Goal: Contribute content: Add original content to the website for others to see

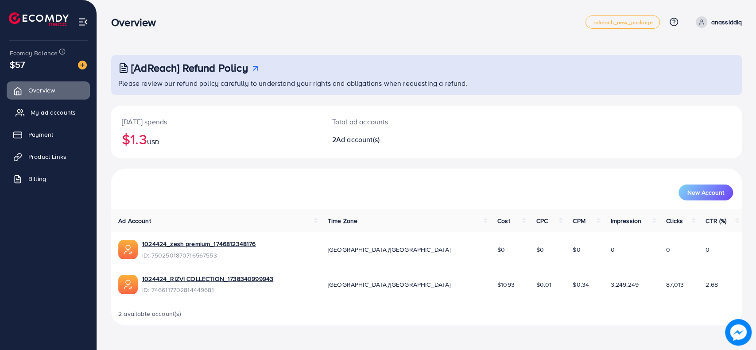
click at [41, 112] on span "My ad accounts" at bounding box center [53, 112] width 45 height 9
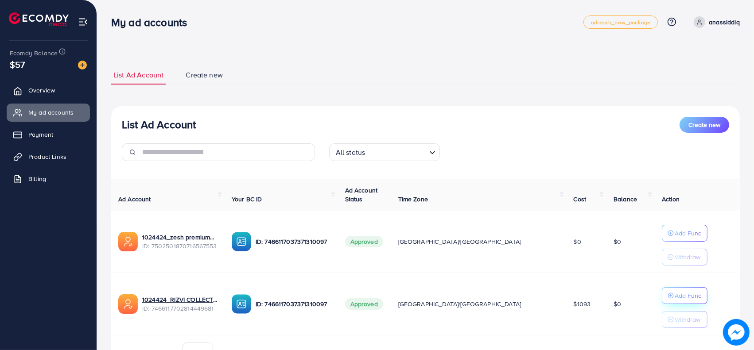
click at [661, 297] on button "Add Fund" at bounding box center [684, 295] width 46 height 17
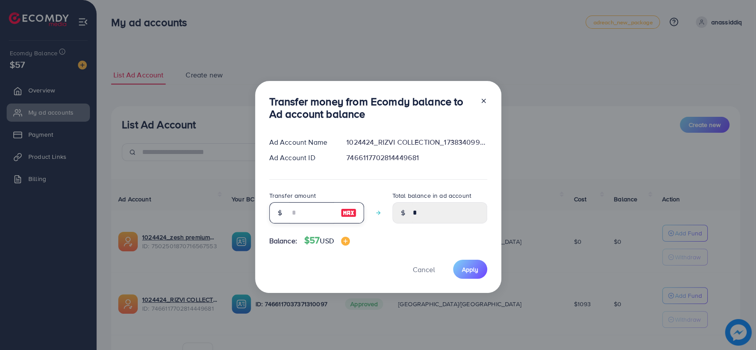
click at [309, 214] on input "number" at bounding box center [312, 212] width 44 height 21
type input "*"
type input "****"
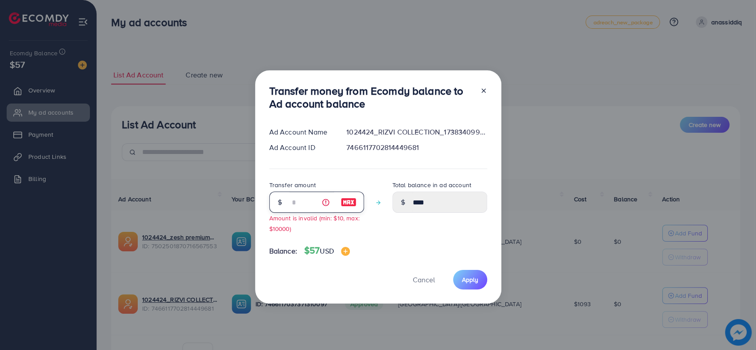
type input "**"
type input "*****"
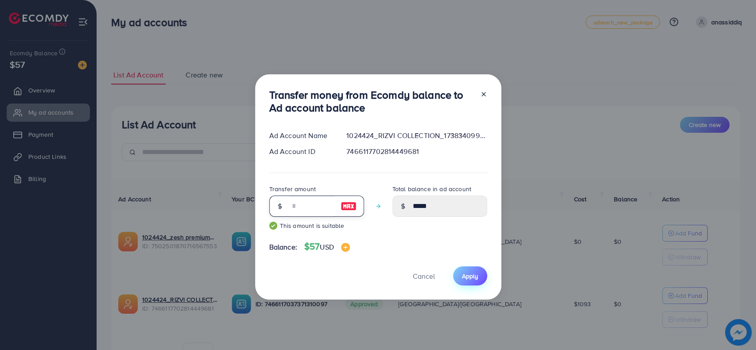
type input "**"
click at [471, 275] on span "Apply" at bounding box center [470, 276] width 16 height 9
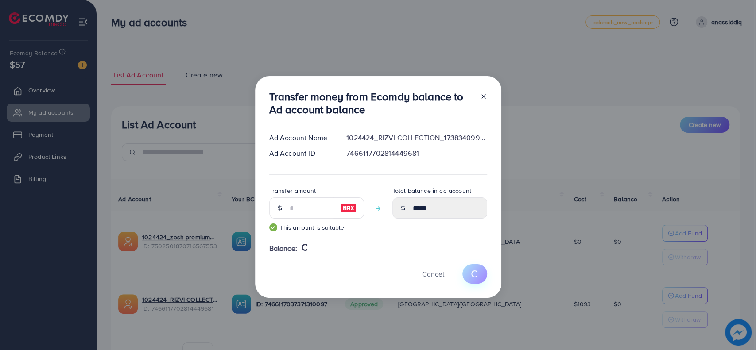
type input "*"
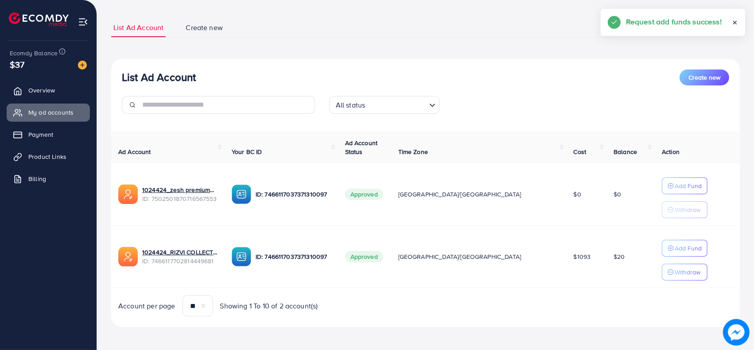
scroll to position [49, 0]
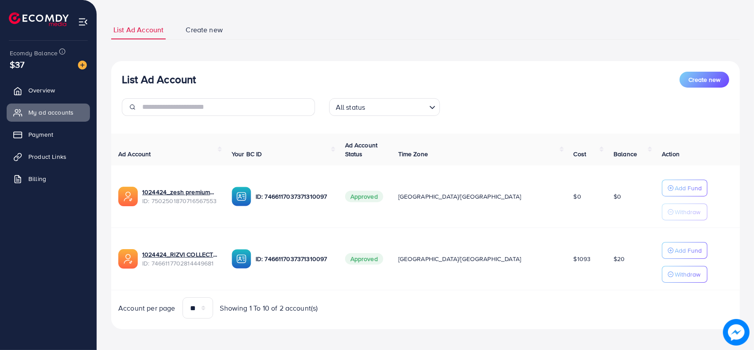
scroll to position [49, 0]
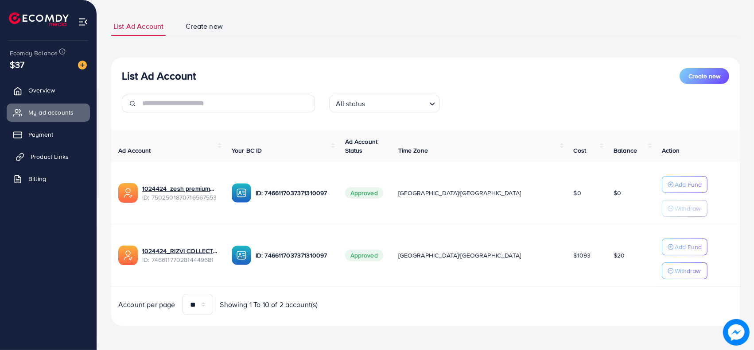
click at [43, 155] on span "Product Links" at bounding box center [50, 156] width 38 height 9
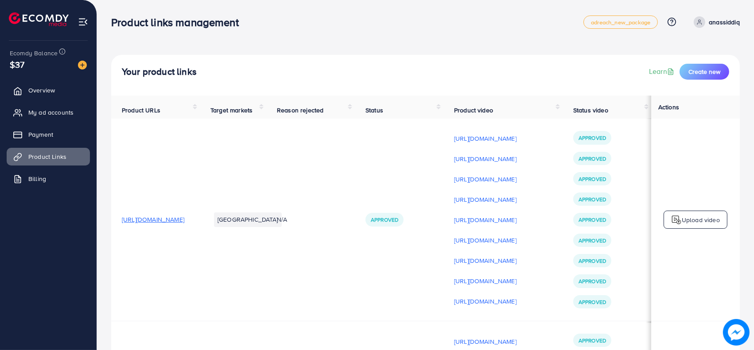
scroll to position [0, 117]
click at [496, 305] on p "[URL][DOMAIN_NAME]" at bounding box center [485, 301] width 62 height 11
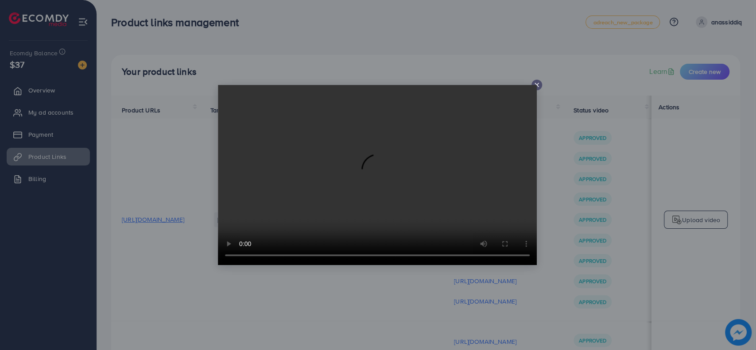
click at [536, 85] on video at bounding box center [377, 175] width 319 height 180
click at [535, 86] on video at bounding box center [377, 175] width 319 height 180
click at [536, 83] on icon at bounding box center [536, 84] width 7 height 7
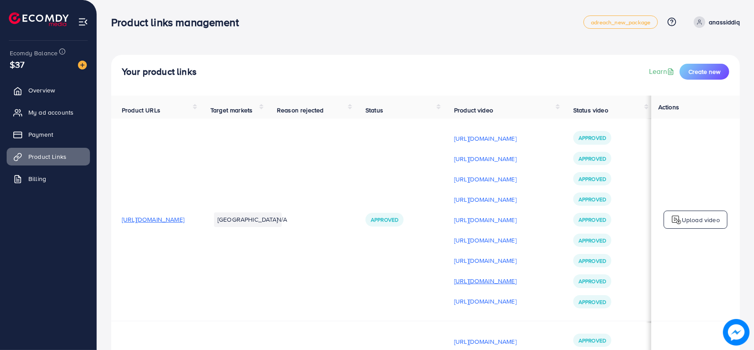
click at [510, 282] on p "[URL][DOMAIN_NAME]" at bounding box center [485, 281] width 62 height 11
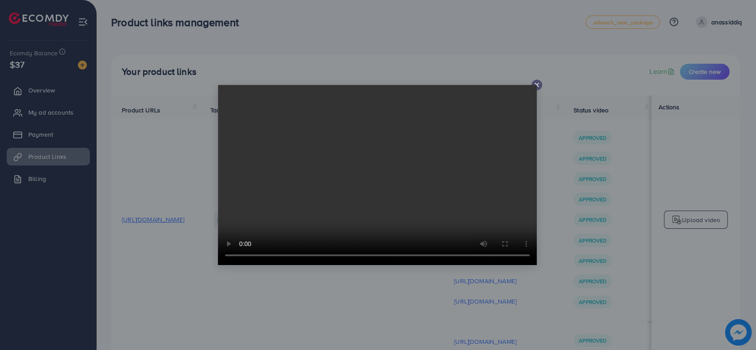
click at [534, 82] on icon at bounding box center [536, 84] width 7 height 7
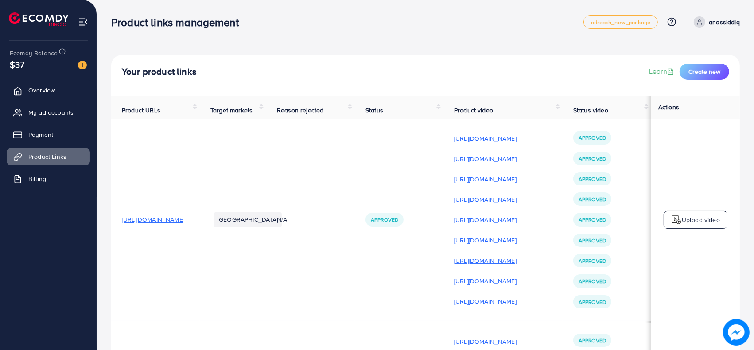
click at [492, 263] on p "[URL][DOMAIN_NAME]" at bounding box center [485, 260] width 62 height 11
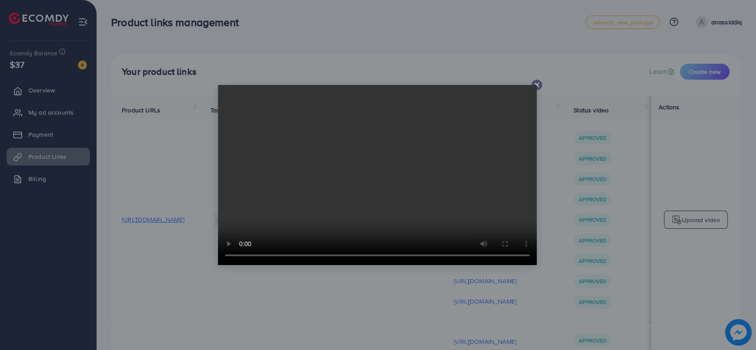
click at [536, 83] on icon at bounding box center [536, 84] width 7 height 7
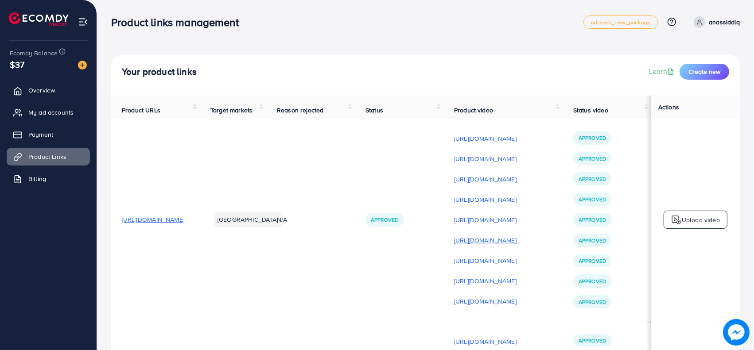
click at [514, 245] on p "[URL][DOMAIN_NAME]" at bounding box center [485, 240] width 62 height 11
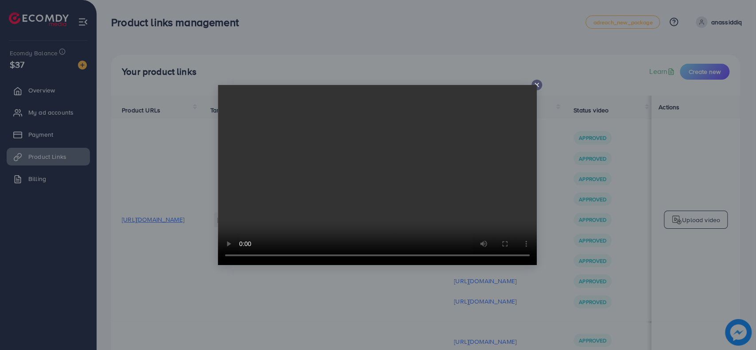
click at [538, 85] on icon at bounding box center [536, 84] width 7 height 7
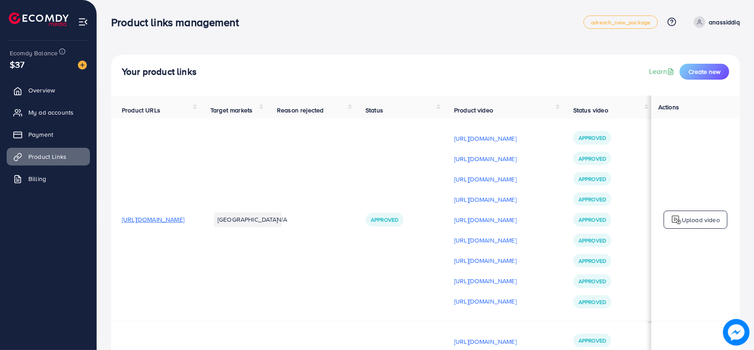
click at [693, 223] on p "Upload video" at bounding box center [700, 220] width 38 height 11
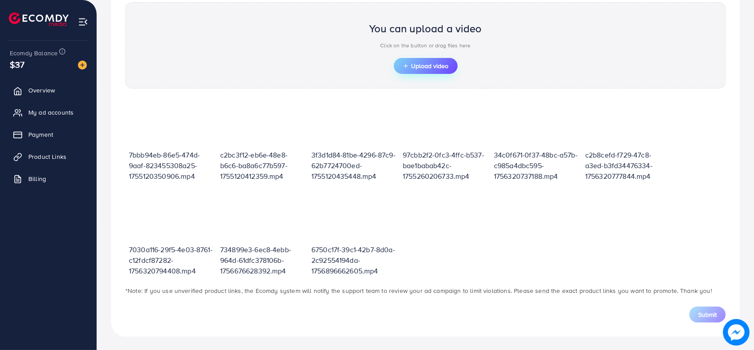
click at [439, 63] on span "Upload video" at bounding box center [425, 66] width 46 height 6
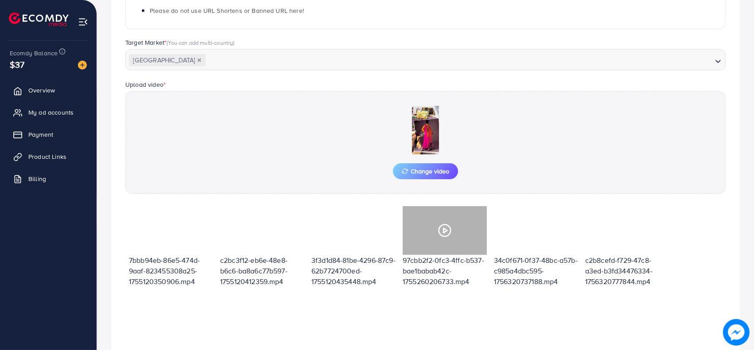
scroll to position [203, 0]
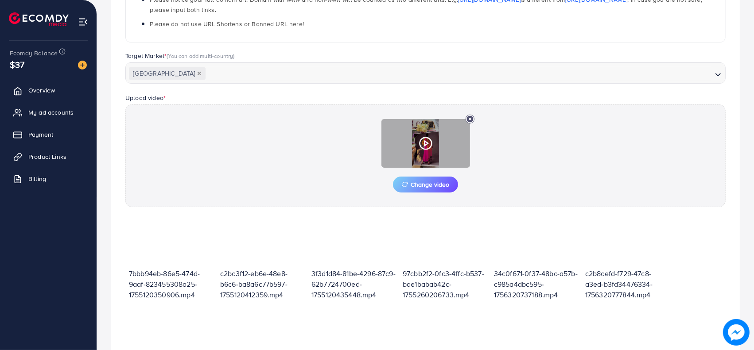
click at [423, 135] on div at bounding box center [425, 143] width 89 height 49
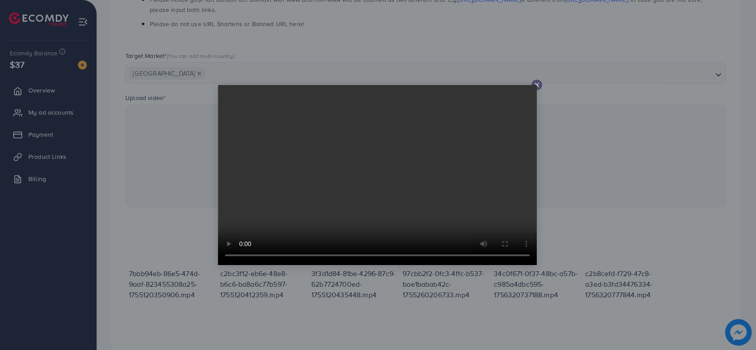
click at [536, 85] on line at bounding box center [537, 85] width 4 height 4
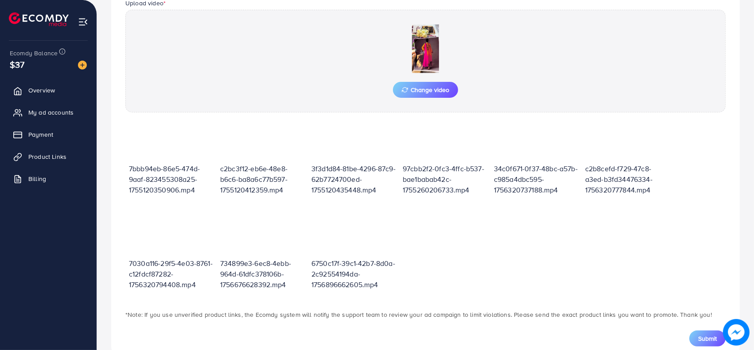
scroll to position [322, 0]
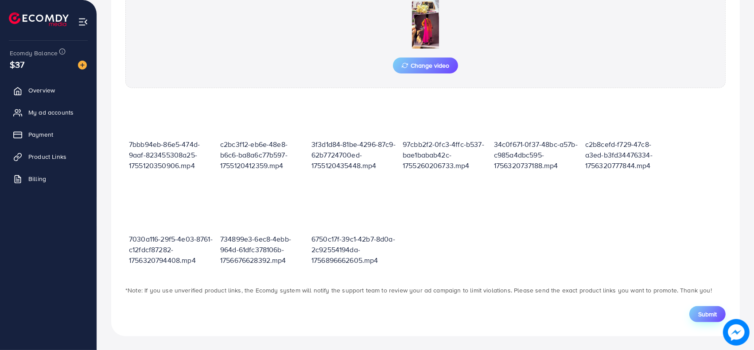
click at [709, 311] on span "Submit" at bounding box center [707, 314] width 19 height 9
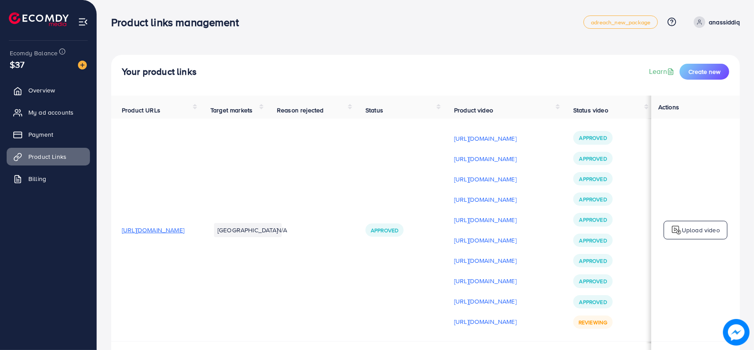
scroll to position [0, 117]
click at [681, 229] on p "Upload video" at bounding box center [700, 230] width 38 height 11
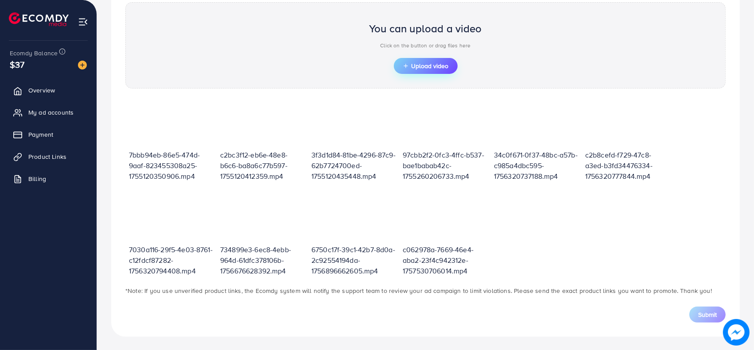
click at [427, 64] on span "Upload video" at bounding box center [425, 66] width 46 height 6
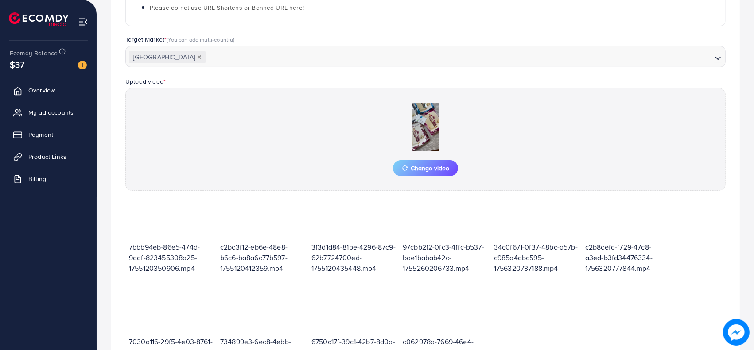
scroll to position [322, 0]
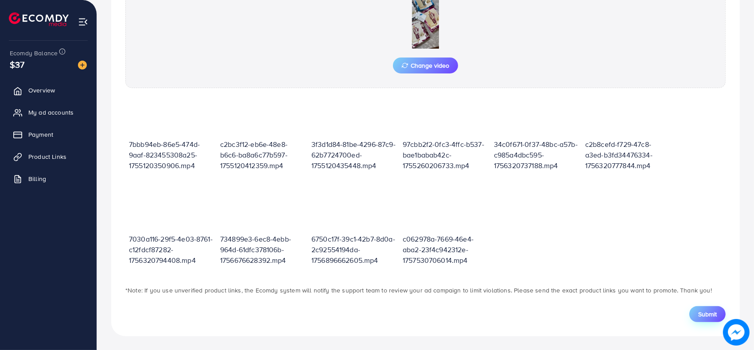
click at [704, 312] on span "Submit" at bounding box center [707, 314] width 19 height 9
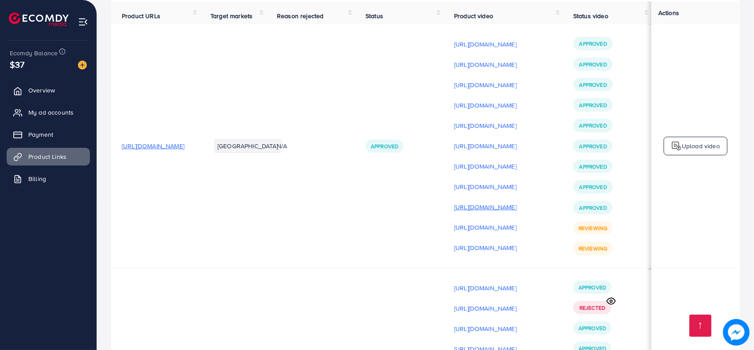
scroll to position [0, 117]
click at [516, 308] on p "[URL][DOMAIN_NAME]" at bounding box center [485, 308] width 62 height 11
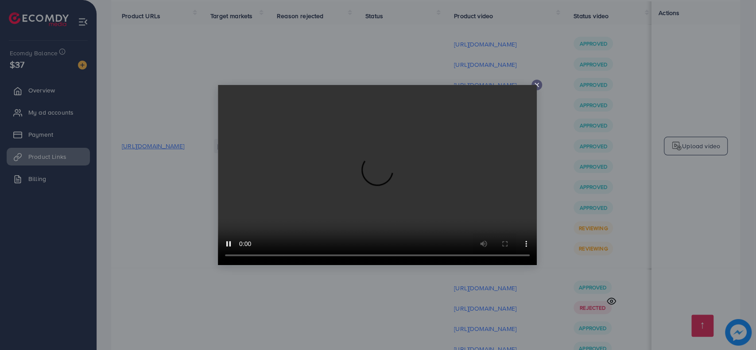
click at [535, 87] on video at bounding box center [377, 175] width 319 height 180
click at [535, 83] on icon at bounding box center [536, 84] width 7 height 7
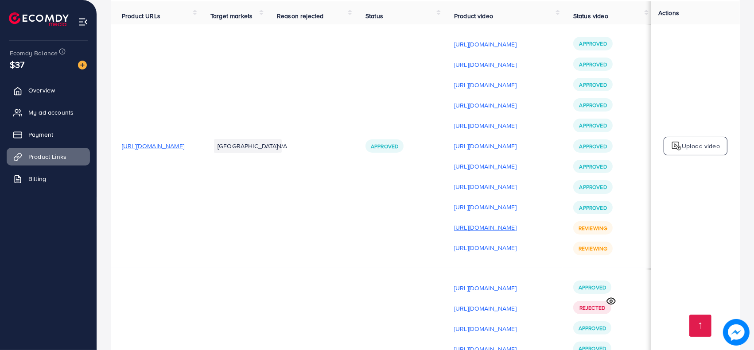
click at [504, 229] on p "[URL][DOMAIN_NAME]" at bounding box center [485, 227] width 62 height 11
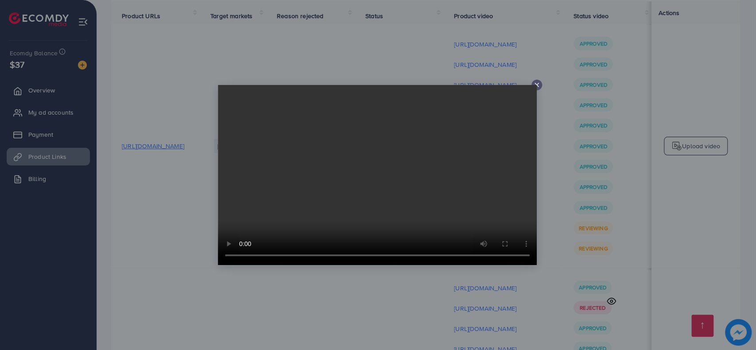
click at [538, 84] on icon at bounding box center [536, 84] width 7 height 7
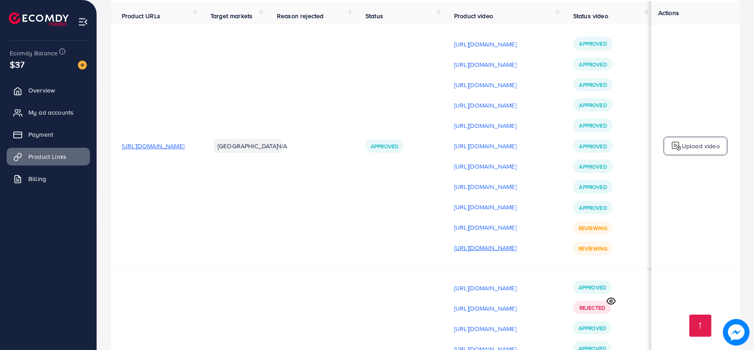
click at [516, 251] on p "[URL][DOMAIN_NAME]" at bounding box center [485, 248] width 62 height 11
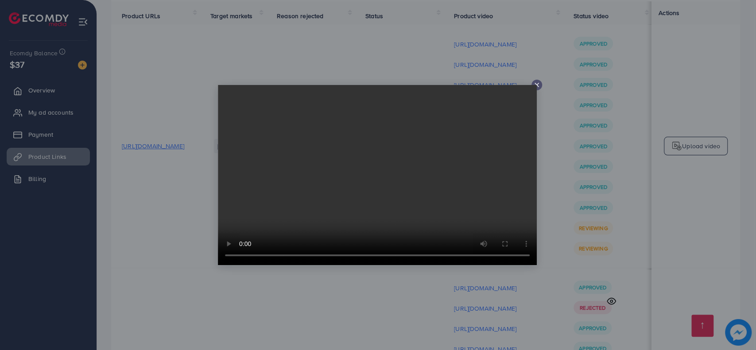
click at [538, 85] on icon at bounding box center [536, 84] width 7 height 7
